Goal: Task Accomplishment & Management: Manage account settings

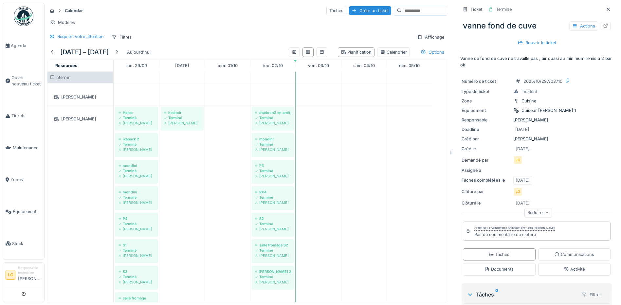
scroll to position [262, 0]
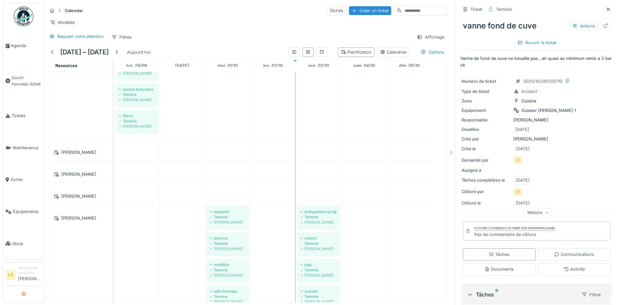
click at [23, 295] on icon "submit" at bounding box center [24, 294] width 4 height 4
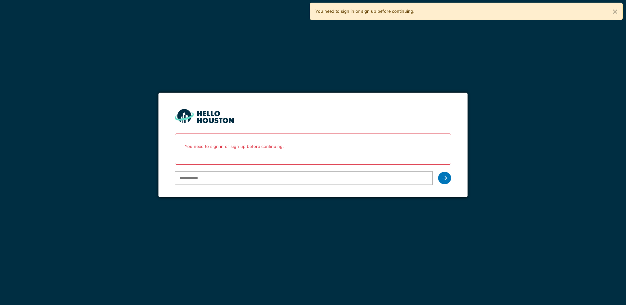
click at [192, 180] on input "email" at bounding box center [304, 178] width 258 height 14
type input "**********"
click at [441, 178] on div at bounding box center [444, 178] width 13 height 12
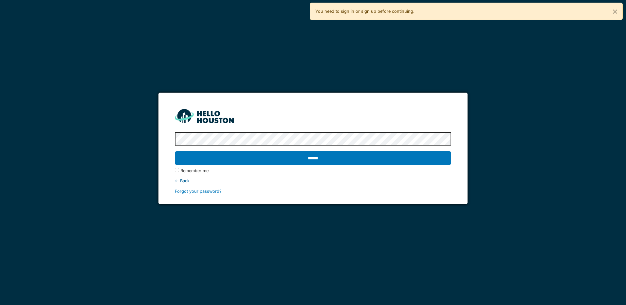
click at [175, 151] on input "******" at bounding box center [313, 158] width 276 height 14
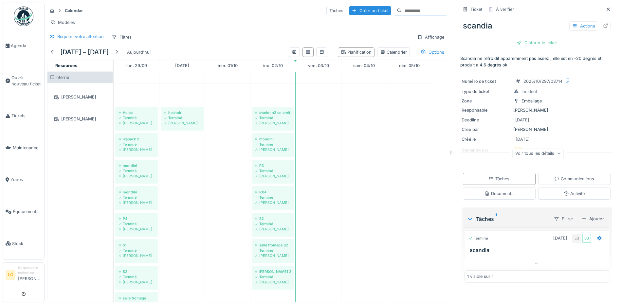
scroll to position [327, 0]
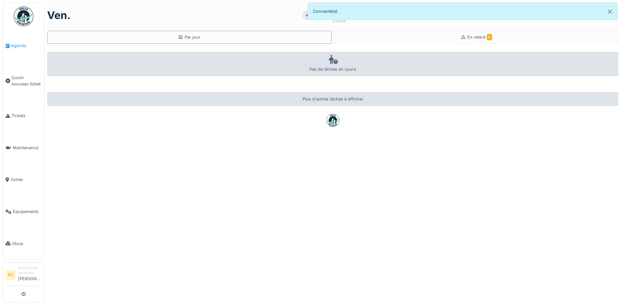
click at [20, 46] on span "Agenda" at bounding box center [26, 46] width 31 height 6
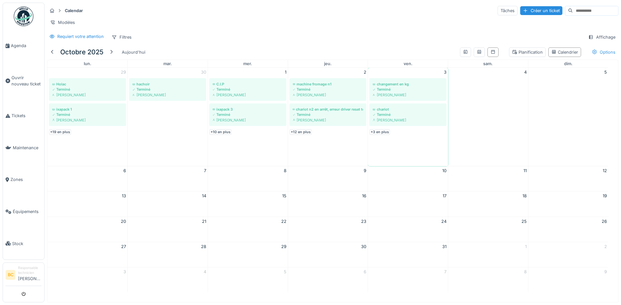
click at [592, 54] on icon at bounding box center [594, 52] width 5 height 4
click at [428, 17] on div "Calendar Tâches Créer un ticket Modèles Requiert votre attention Filtres Affich…" at bounding box center [333, 24] width 576 height 42
click at [326, 92] on div "Terminé" at bounding box center [328, 89] width 71 height 5
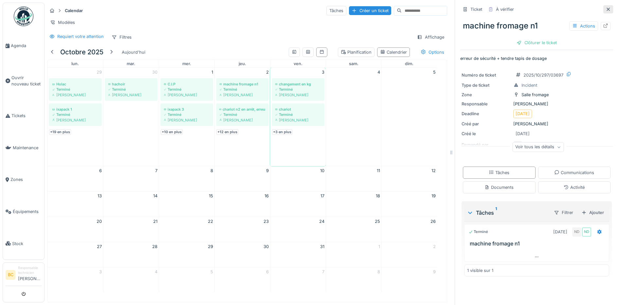
click at [605, 9] on icon at bounding box center [607, 9] width 5 height 4
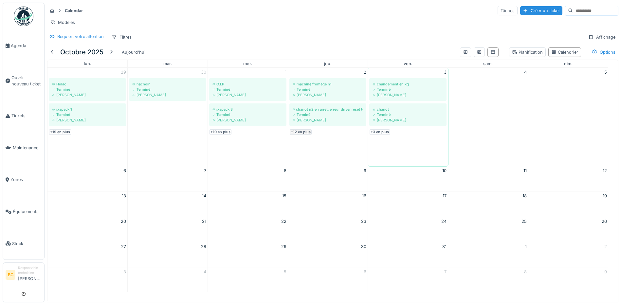
click at [303, 135] on link "+12 en plus" at bounding box center [301, 132] width 22 height 6
click at [220, 135] on link "+10 en plus" at bounding box center [220, 132] width 22 height 6
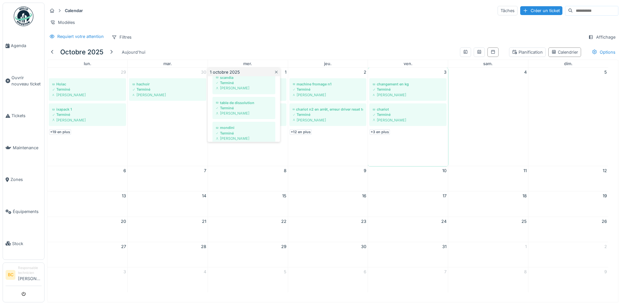
scroll to position [243, 0]
click at [61, 135] on link "+19 en plus" at bounding box center [60, 132] width 22 height 6
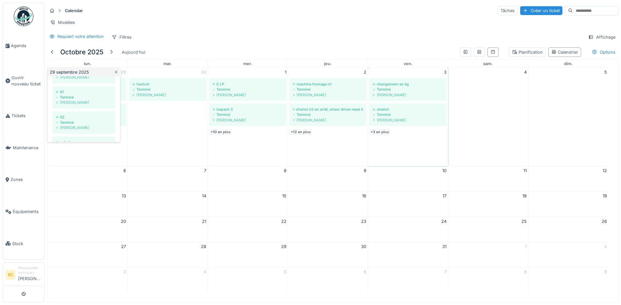
scroll to position [209, 0]
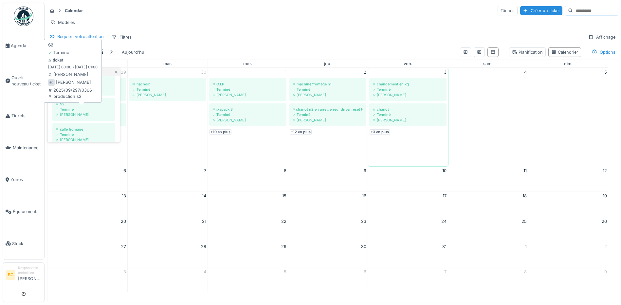
click at [70, 117] on div "Brahim Chelouf" at bounding box center [84, 114] width 56 height 5
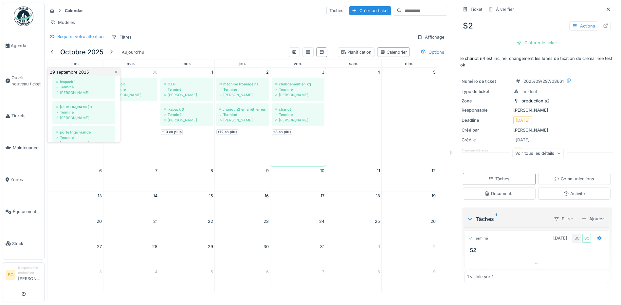
scroll to position [470, 0]
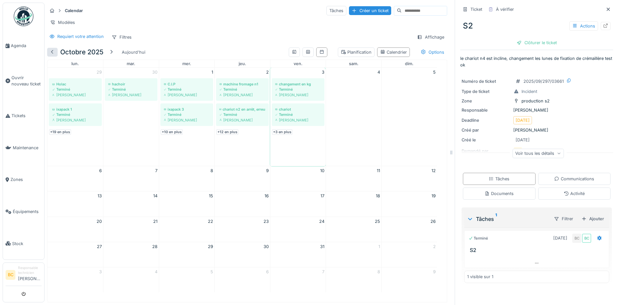
click at [54, 55] on div at bounding box center [52, 52] width 5 height 6
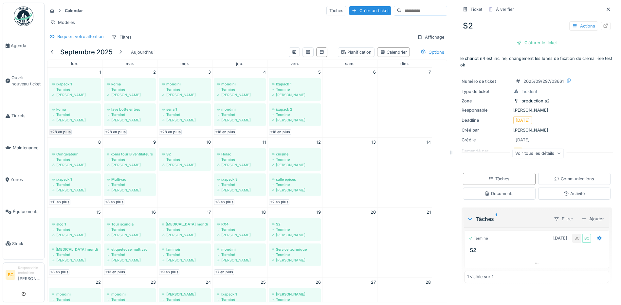
click at [60, 135] on link "+28 en plus" at bounding box center [60, 132] width 23 height 6
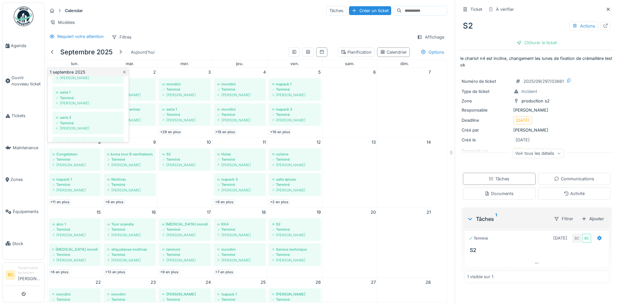
scroll to position [327, 0]
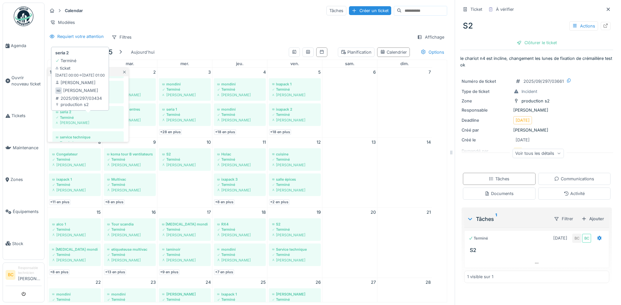
click at [83, 120] on div "Terminé" at bounding box center [88, 117] width 65 height 5
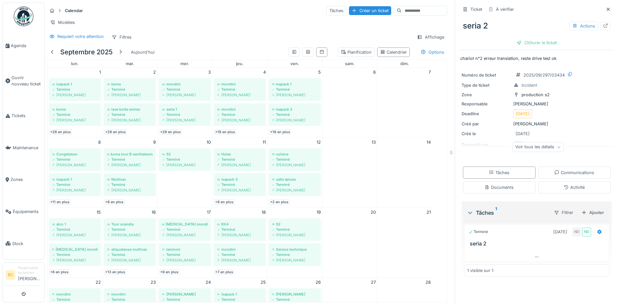
drag, startPoint x: 455, startPoint y: 58, endPoint x: 560, endPoint y: 59, distance: 105.7
click at [560, 59] on div "Ticket À vérifier seria 2 Actions Clôturer le ticket chariot n°2 erreur transla…" at bounding box center [537, 152] width 164 height 305
copy p "chariot n°2 erreur translation, reste drive test ok"
click at [121, 55] on div at bounding box center [120, 52] width 5 height 6
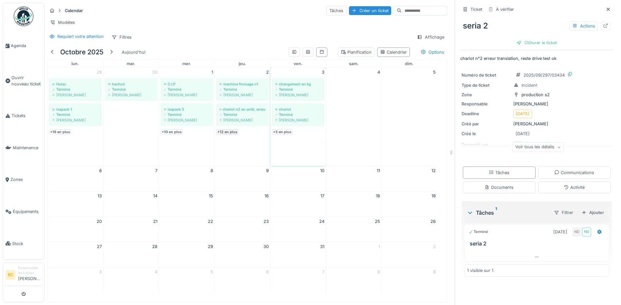
click at [229, 135] on link "+12 en plus" at bounding box center [227, 132] width 22 height 6
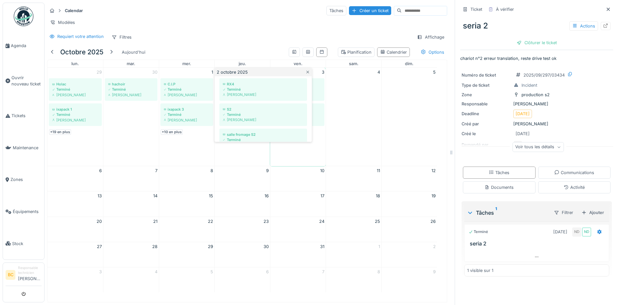
scroll to position [183, 0]
click at [247, 113] on div "Terminé" at bounding box center [263, 110] width 81 height 5
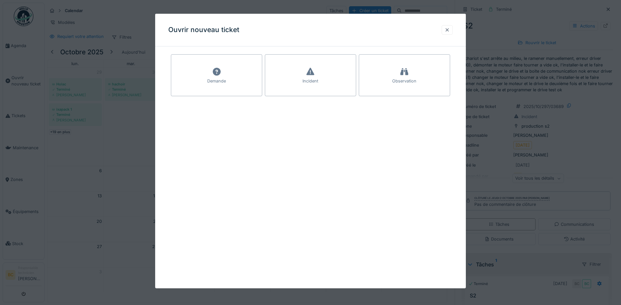
click at [448, 31] on div at bounding box center [446, 30] width 5 height 6
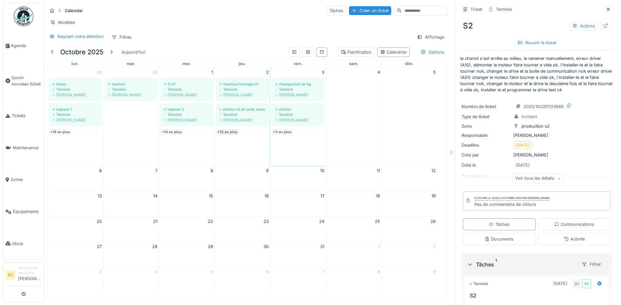
click at [226, 135] on link "+12 en plus" at bounding box center [227, 132] width 22 height 6
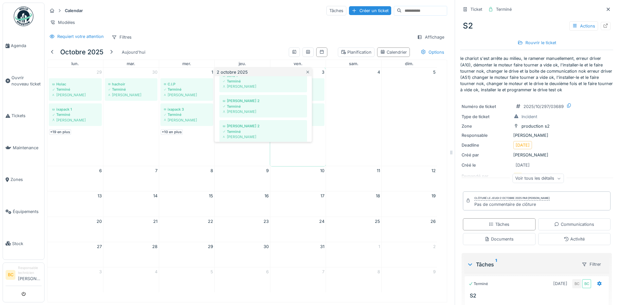
scroll to position [294, 0]
click at [171, 135] on link "+10 en plus" at bounding box center [172, 132] width 22 height 6
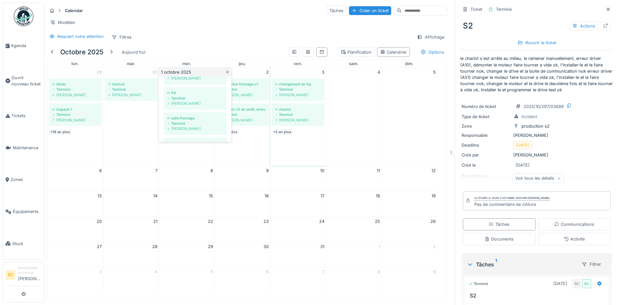
scroll to position [183, 0]
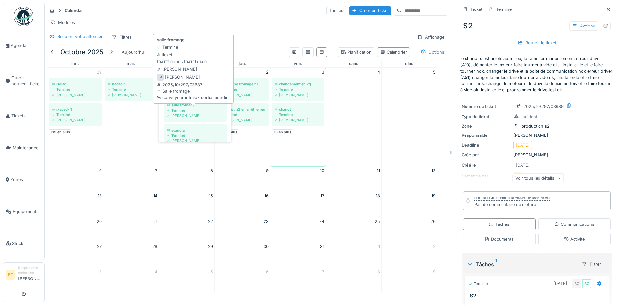
click at [189, 113] on div "Terminé" at bounding box center [195, 110] width 56 height 5
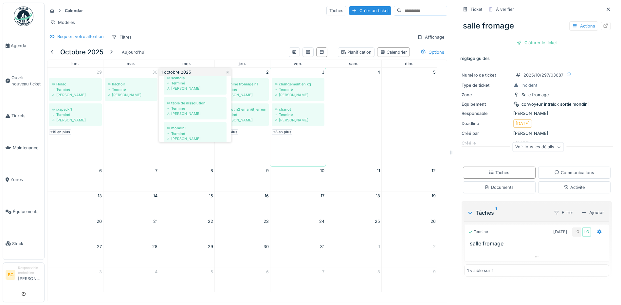
scroll to position [243, 0]
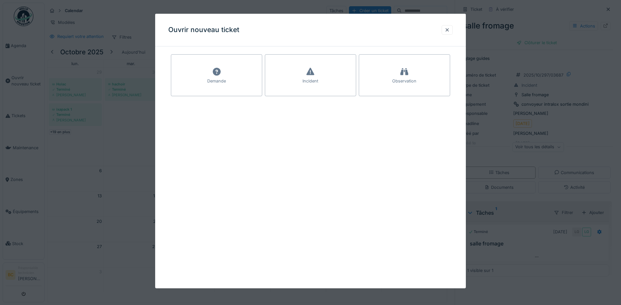
click at [495, 63] on div at bounding box center [310, 152] width 621 height 305
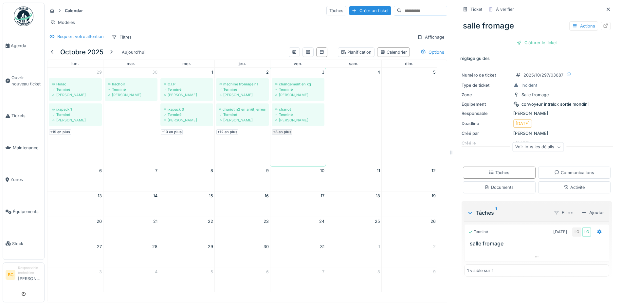
click at [280, 135] on link "+3 en plus" at bounding box center [282, 132] width 20 height 6
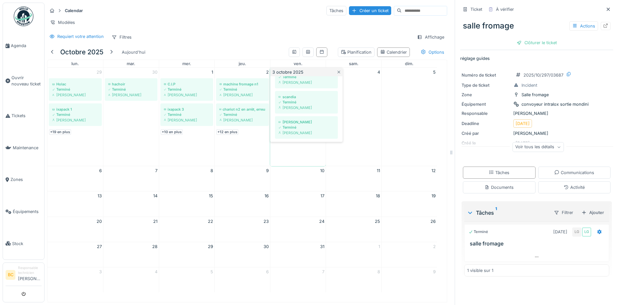
scroll to position [67, 0]
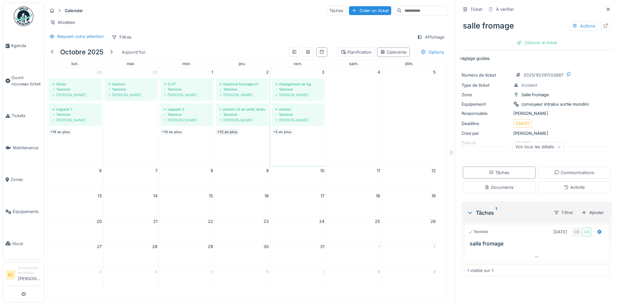
click at [226, 135] on link "+12 en plus" at bounding box center [227, 132] width 22 height 6
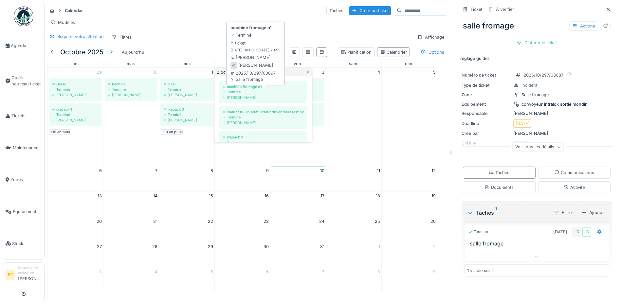
click at [241, 95] on div "Terminé" at bounding box center [263, 91] width 81 height 5
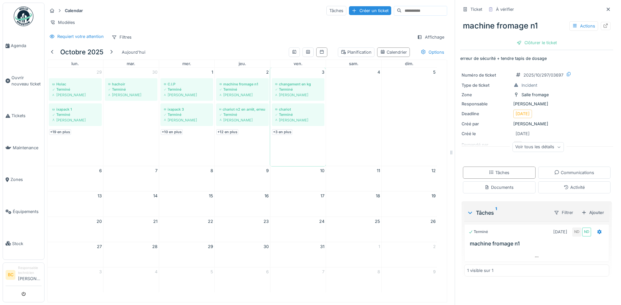
drag, startPoint x: 495, startPoint y: 59, endPoint x: 549, endPoint y: 55, distance: 54.8
click at [549, 55] on div "Ticket À vérifier machine fromage n1 Actions Clôturer le ticket erreur de sécur…" at bounding box center [536, 142] width 153 height 284
copy p "tendre tapis de dosage"
click at [231, 135] on link "+12 en plus" at bounding box center [227, 132] width 22 height 6
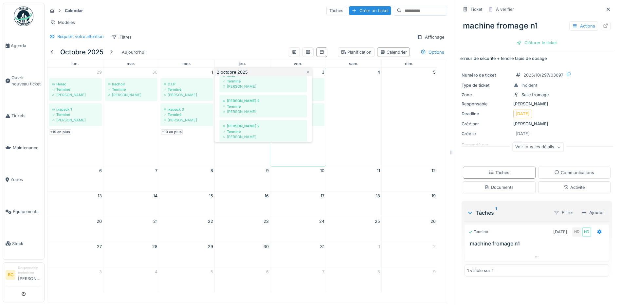
scroll to position [294, 0]
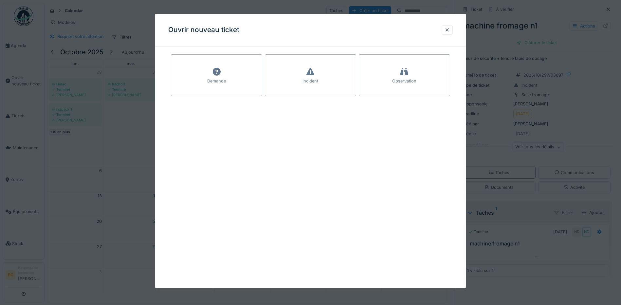
click at [587, 71] on div at bounding box center [310, 152] width 621 height 305
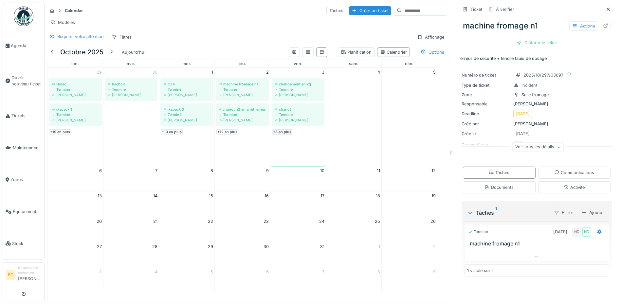
click at [279, 135] on link "+3 en plus" at bounding box center [282, 132] width 20 height 6
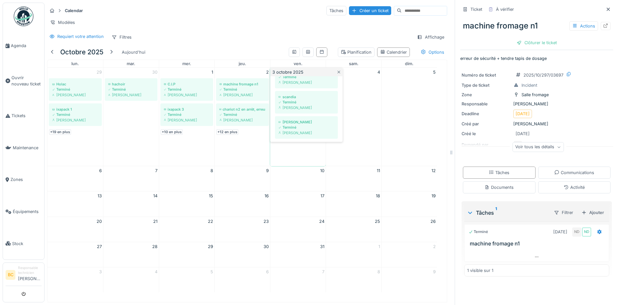
scroll to position [67, 0]
click at [233, 135] on link "+12 en plus" at bounding box center [227, 132] width 22 height 6
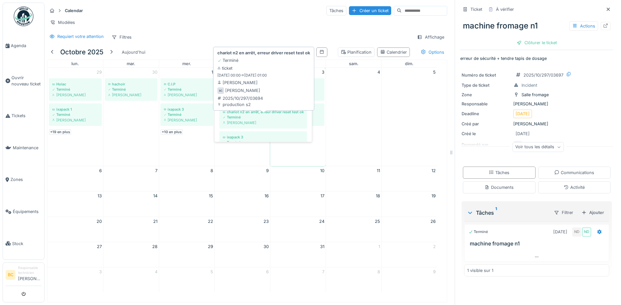
click at [240, 125] on div "Brahim Chelouf" at bounding box center [263, 122] width 81 height 5
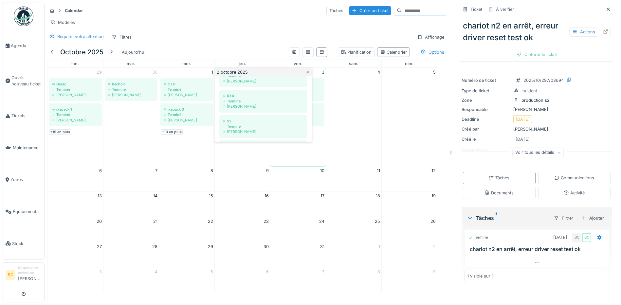
scroll to position [170, 0]
click at [235, 131] on div "Brahim Chelouf" at bounding box center [263, 128] width 81 height 5
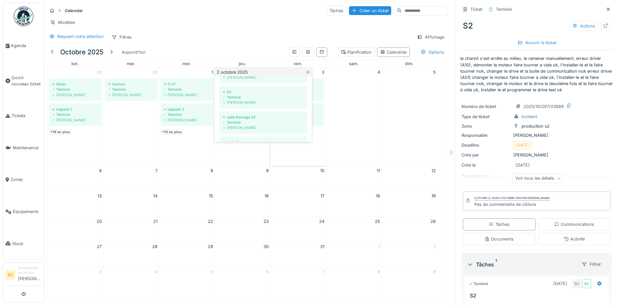
scroll to position [209, 0]
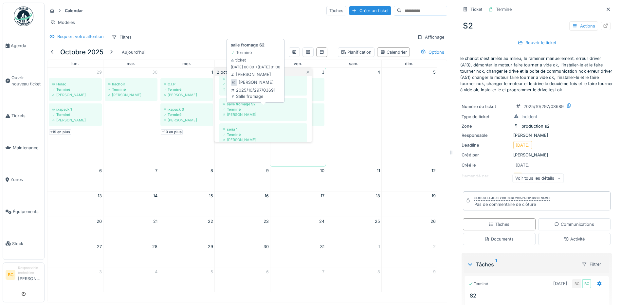
click at [235, 112] on div "Terminé" at bounding box center [263, 109] width 81 height 5
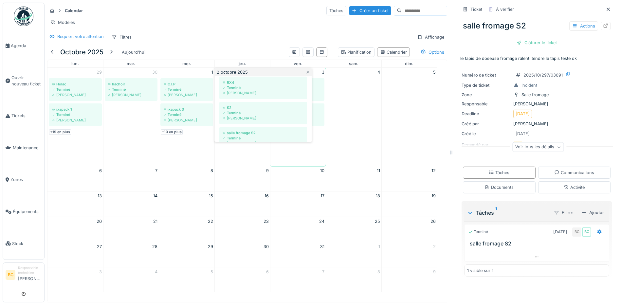
scroll to position [183, 0]
click at [240, 113] on div "Terminé" at bounding box center [263, 110] width 81 height 5
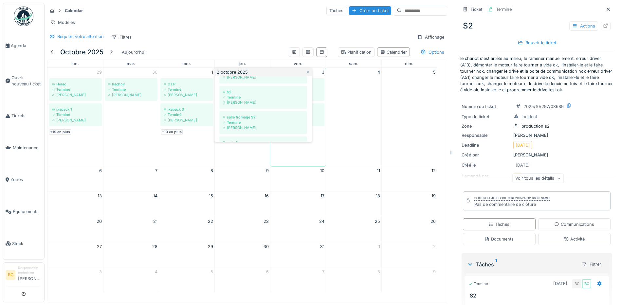
scroll to position [209, 0]
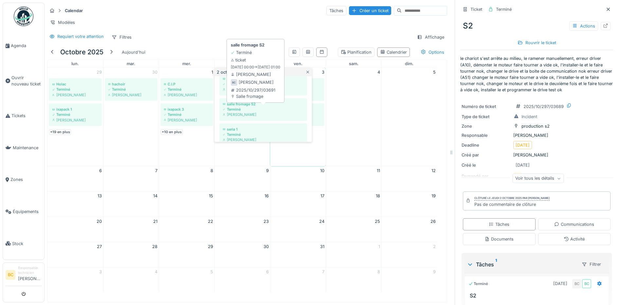
click at [242, 117] on div "Brahim Chelouf" at bounding box center [263, 114] width 81 height 5
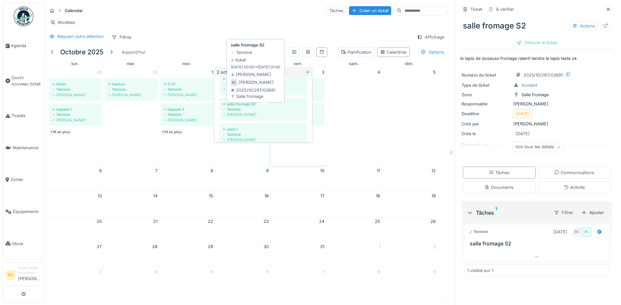
click at [242, 117] on div "Brahim Chelouf" at bounding box center [263, 114] width 81 height 5
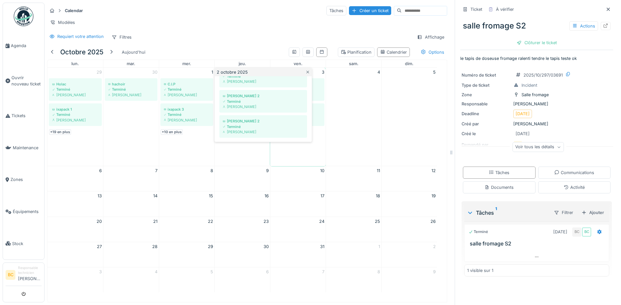
scroll to position [294, 0]
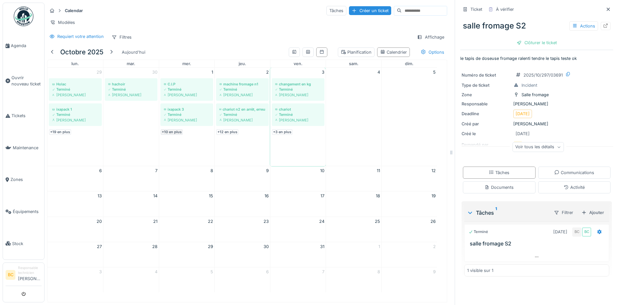
click at [174, 134] on link "+10 en plus" at bounding box center [172, 132] width 22 height 6
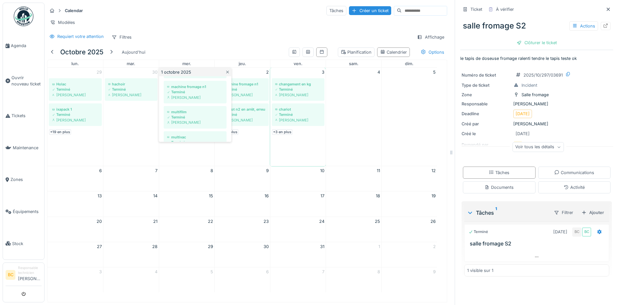
scroll to position [105, 0]
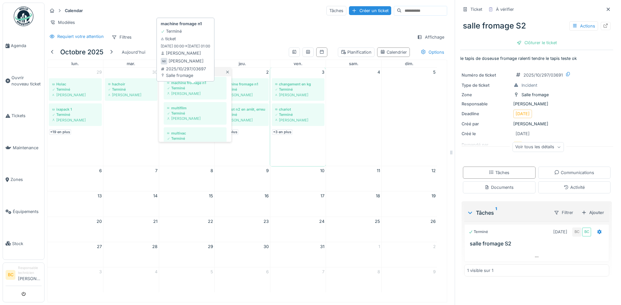
click at [186, 85] on div "machine fromage n1" at bounding box center [195, 82] width 56 height 5
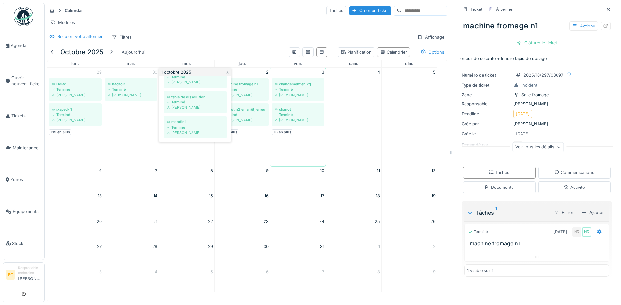
scroll to position [243, 0]
click at [235, 135] on link "+12 en plus" at bounding box center [227, 132] width 22 height 6
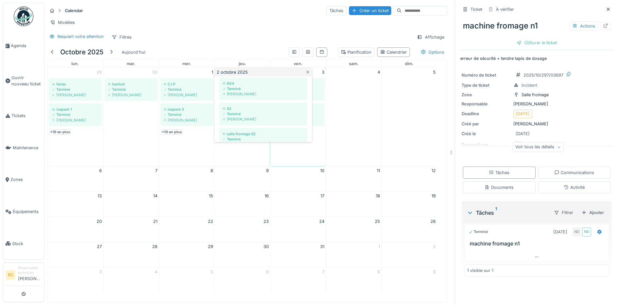
scroll to position [183, 0]
click at [241, 113] on div "Terminé" at bounding box center [263, 110] width 81 height 5
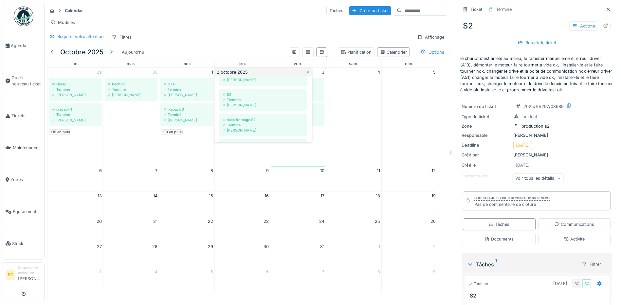
scroll to position [196, 0]
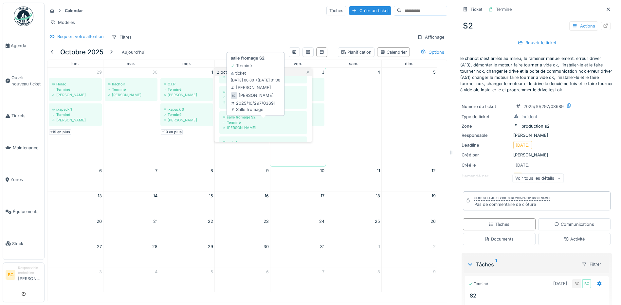
click at [243, 125] on div "Terminé" at bounding box center [263, 122] width 81 height 5
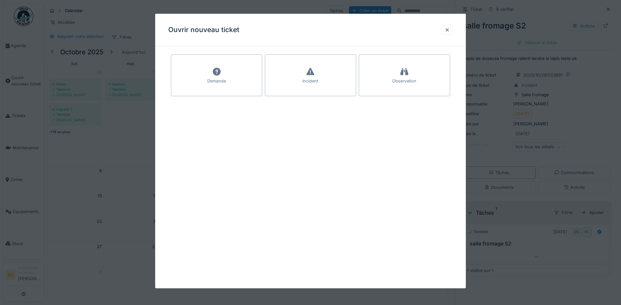
click at [550, 22] on div at bounding box center [310, 152] width 621 height 305
